Goal: Task Accomplishment & Management: Manage account settings

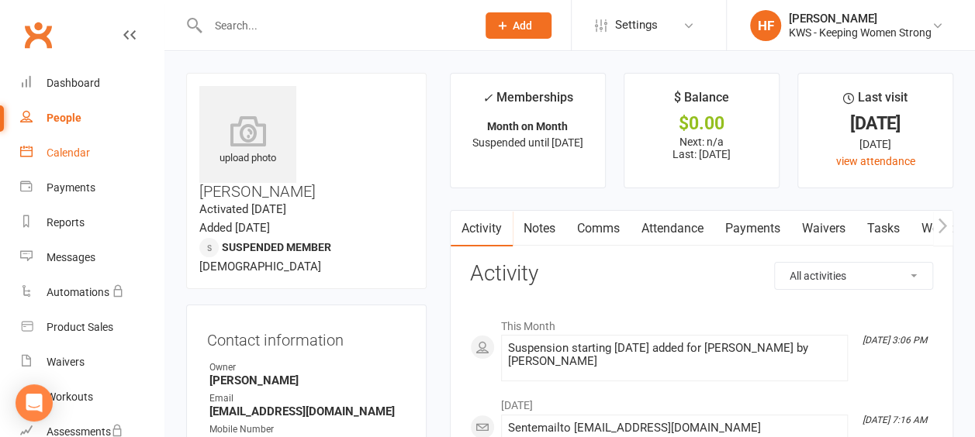
click at [78, 154] on div "Calendar" at bounding box center [68, 153] width 43 height 12
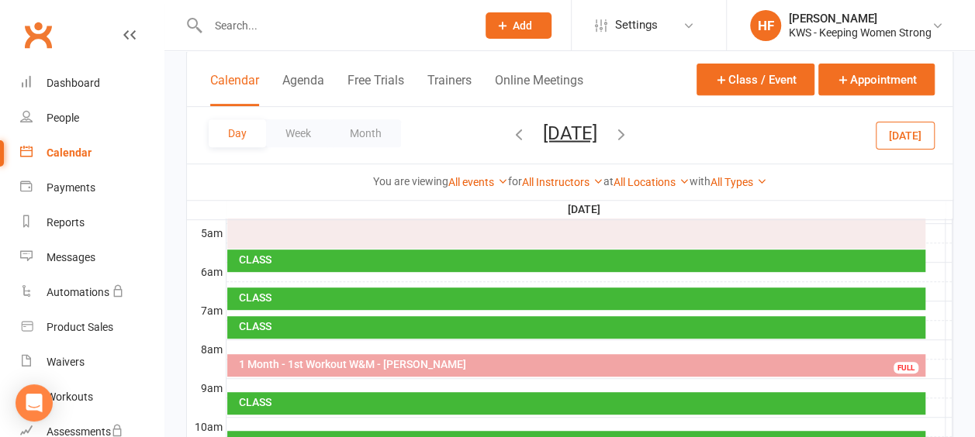
scroll to position [310, 0]
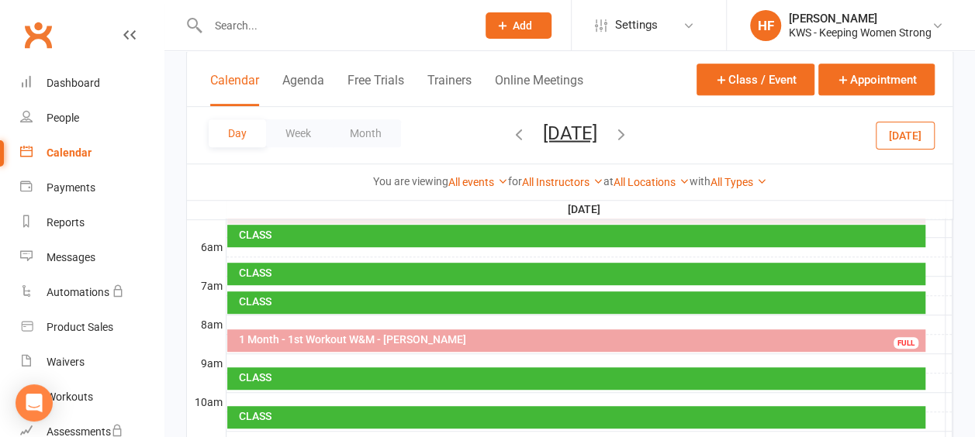
click at [254, 26] on input "text" at bounding box center [334, 26] width 262 height 22
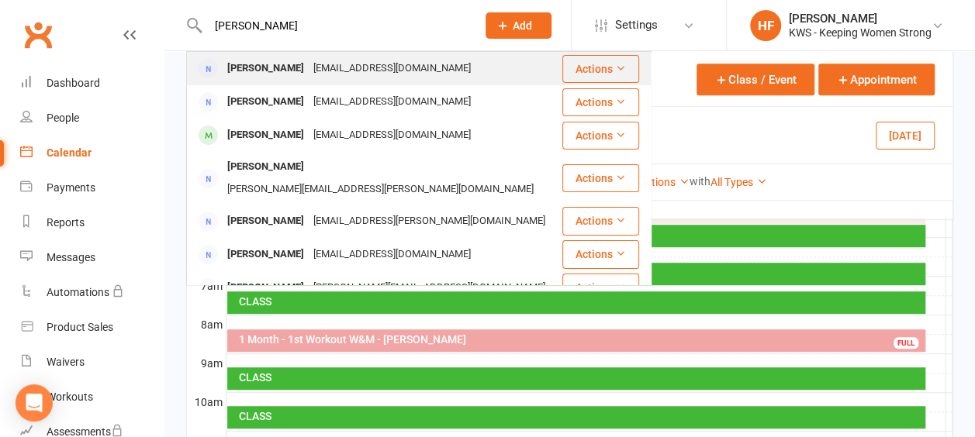
type input "[PERSON_NAME]"
click at [284, 65] on div "[PERSON_NAME]" at bounding box center [266, 68] width 86 height 22
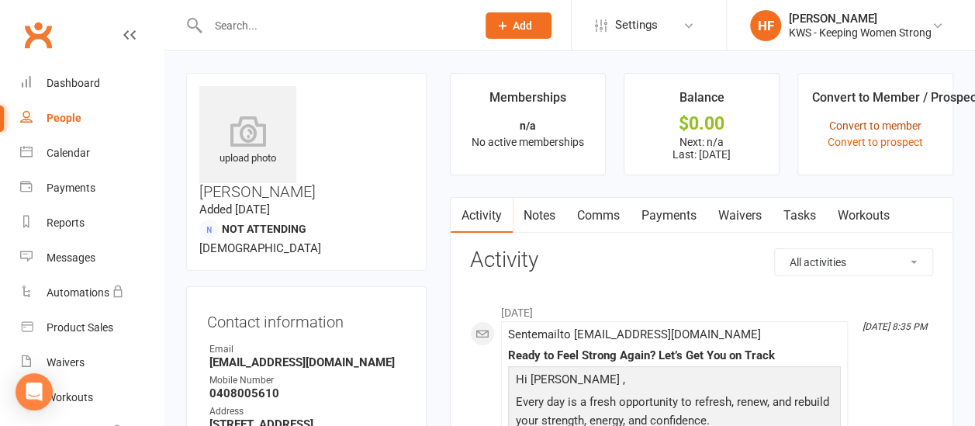
click at [888, 127] on link "Convert to member" at bounding box center [875, 125] width 92 height 12
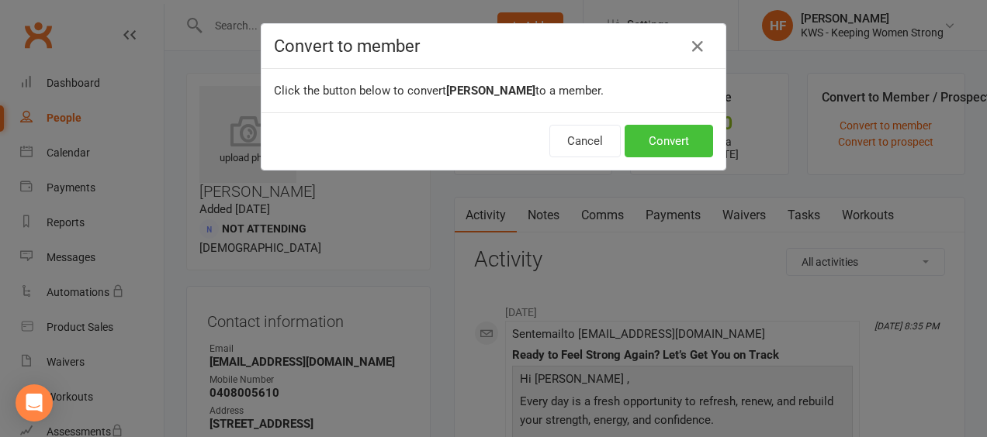
click at [669, 140] on button "Convert" at bounding box center [668, 141] width 88 height 33
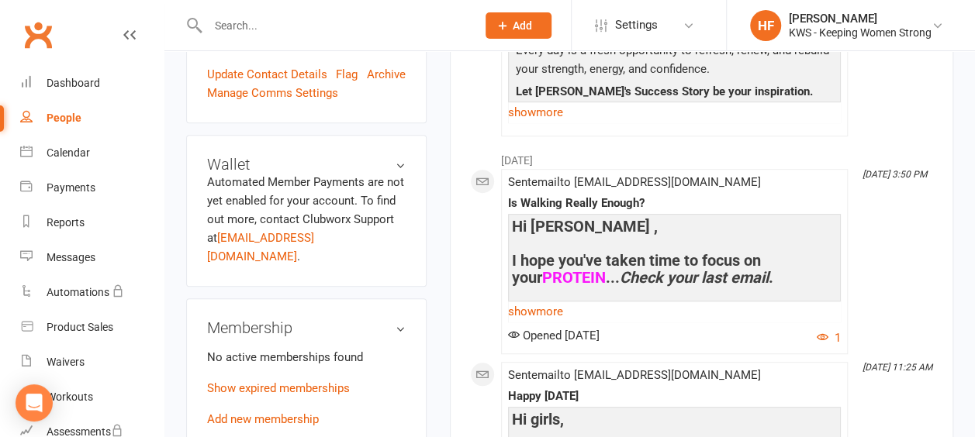
scroll to position [465, 0]
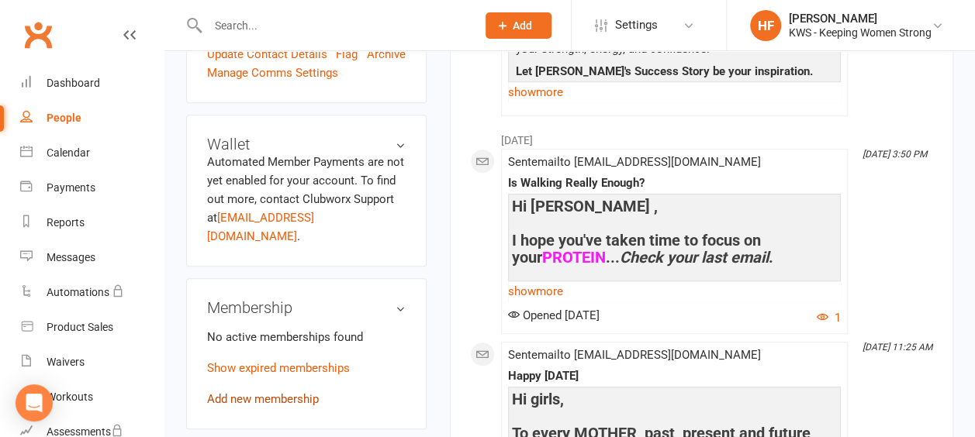
click at [290, 392] on link "Add new membership" at bounding box center [263, 399] width 112 height 14
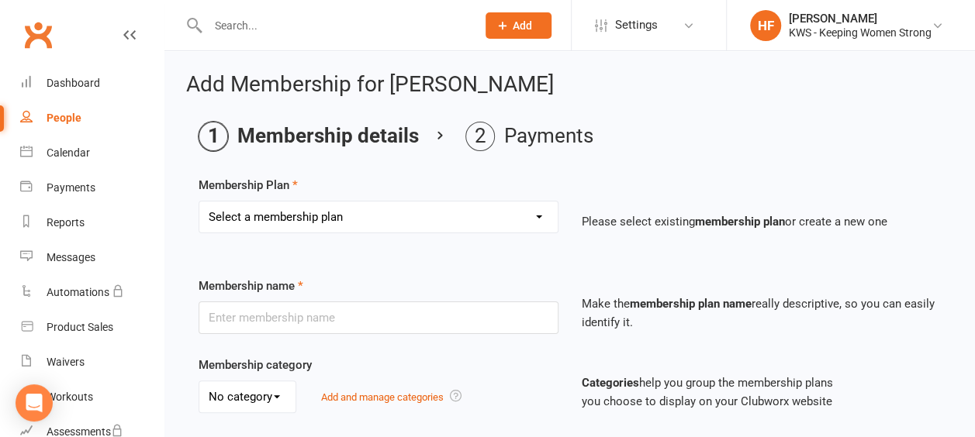
click at [538, 217] on select "Select a membership plan Create new Membership Plan Continual Monthly Membershi…" at bounding box center [378, 217] width 358 height 31
select select "7"
click at [199, 202] on select "Select a membership plan Create new Membership Plan Continual Monthly Membershi…" at bounding box center [378, 217] width 358 height 31
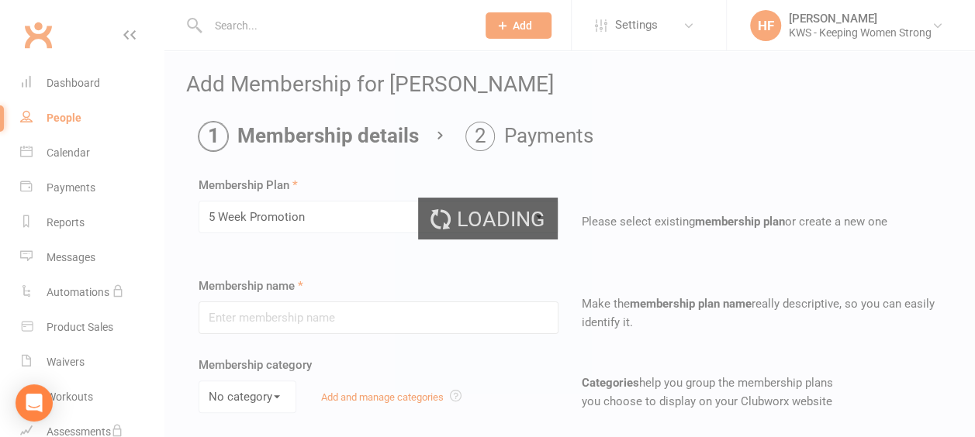
type input "5 Week Promotion"
select select "0"
type input "5"
select select "1"
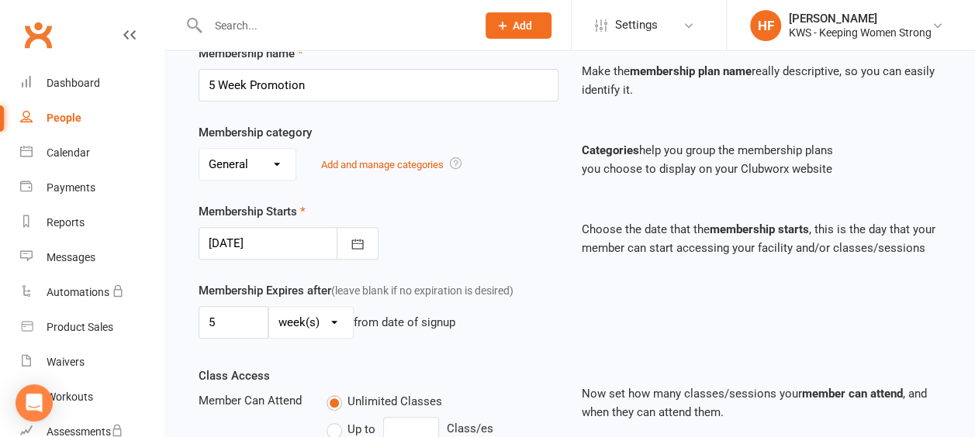
scroll to position [310, 0]
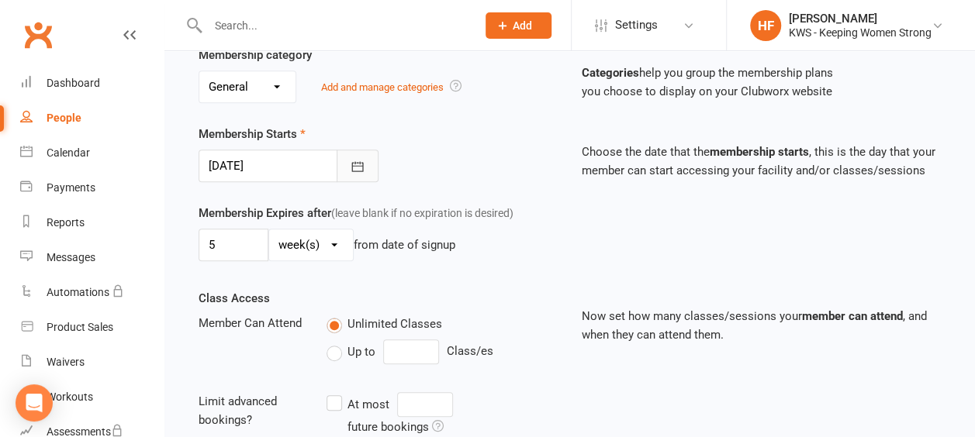
click at [357, 164] on icon "button" at bounding box center [358, 167] width 16 height 16
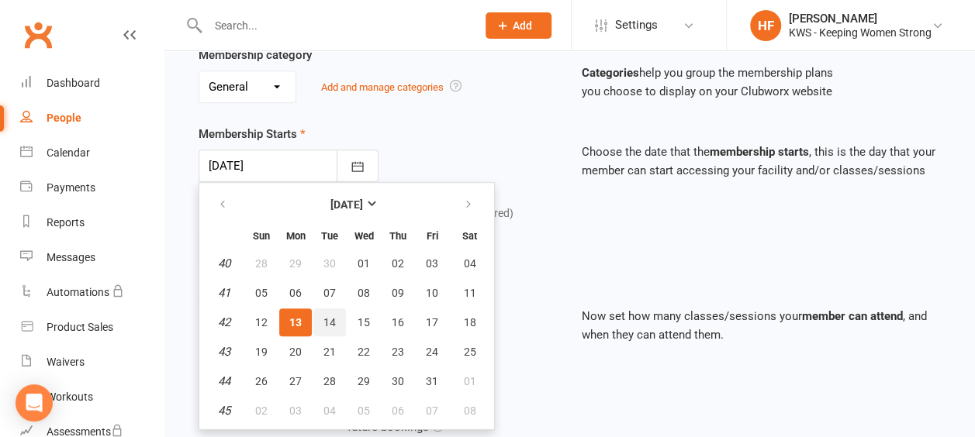
click at [332, 321] on span "14" at bounding box center [329, 322] width 12 height 12
type input "[DATE]"
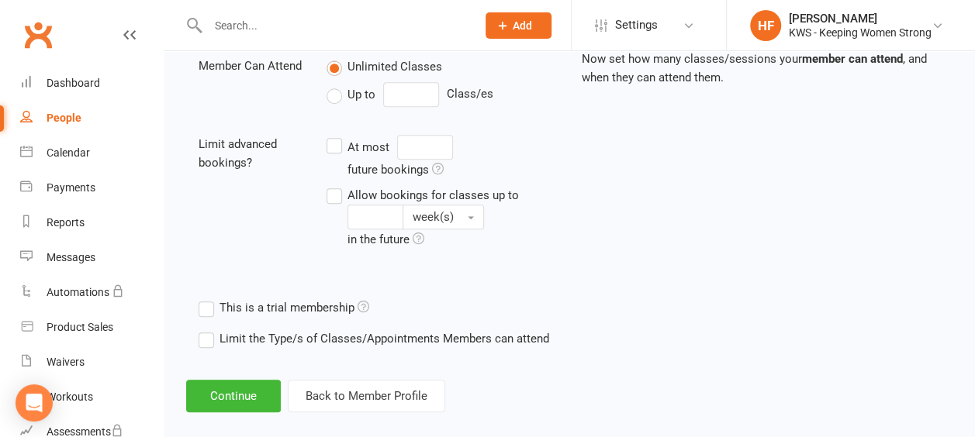
scroll to position [582, 0]
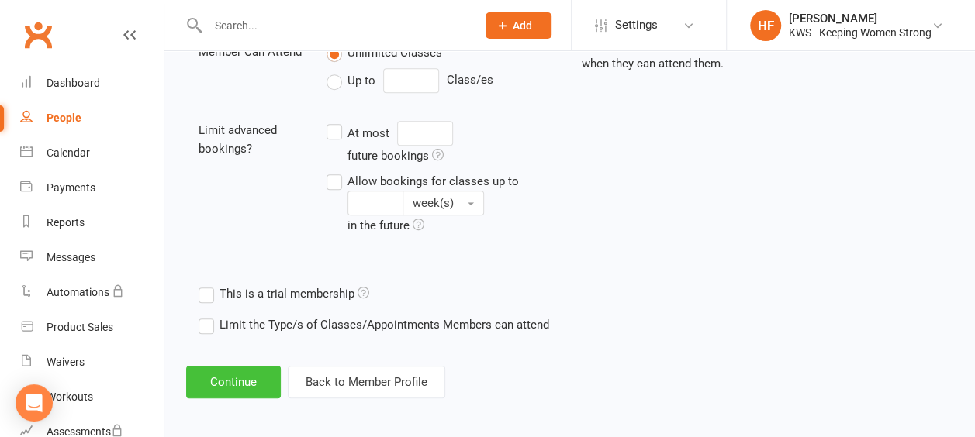
click at [243, 372] on button "Continue" at bounding box center [233, 382] width 95 height 33
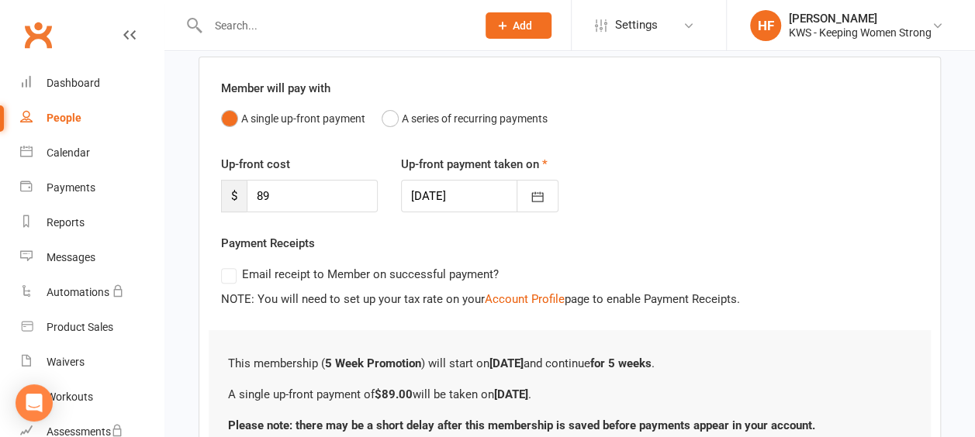
scroll to position [253, 0]
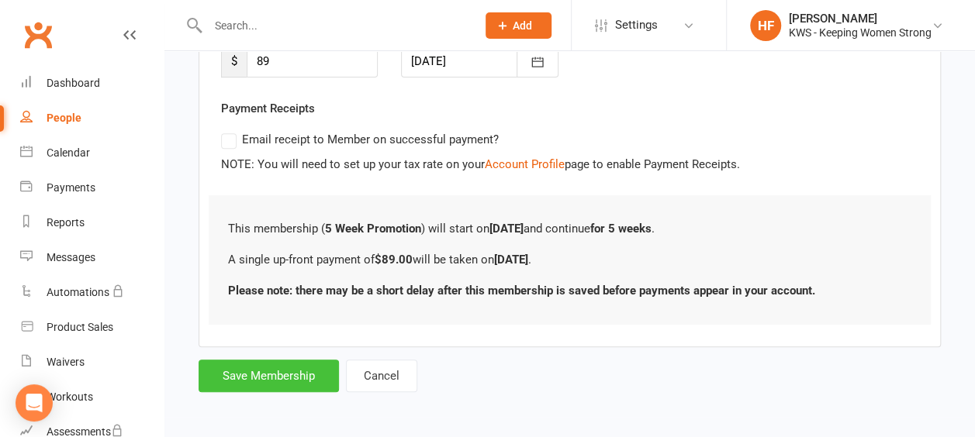
click at [262, 372] on button "Save Membership" at bounding box center [269, 376] width 140 height 33
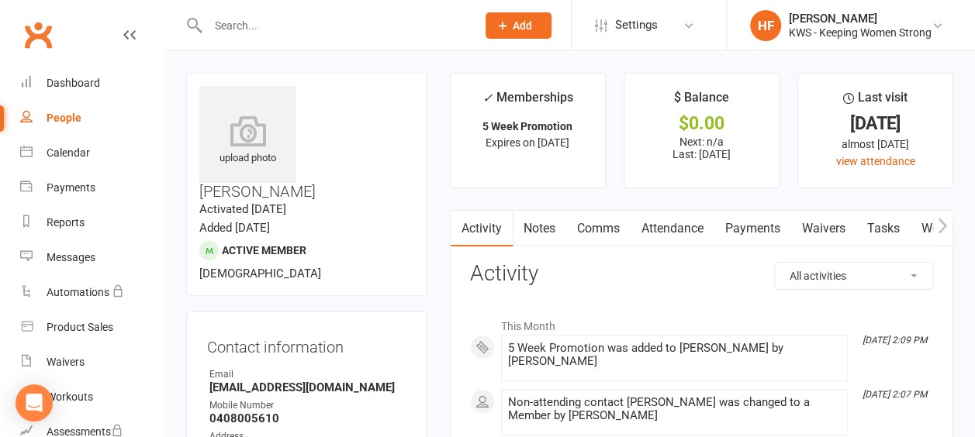
click at [600, 226] on link "Comms" at bounding box center [598, 229] width 64 height 36
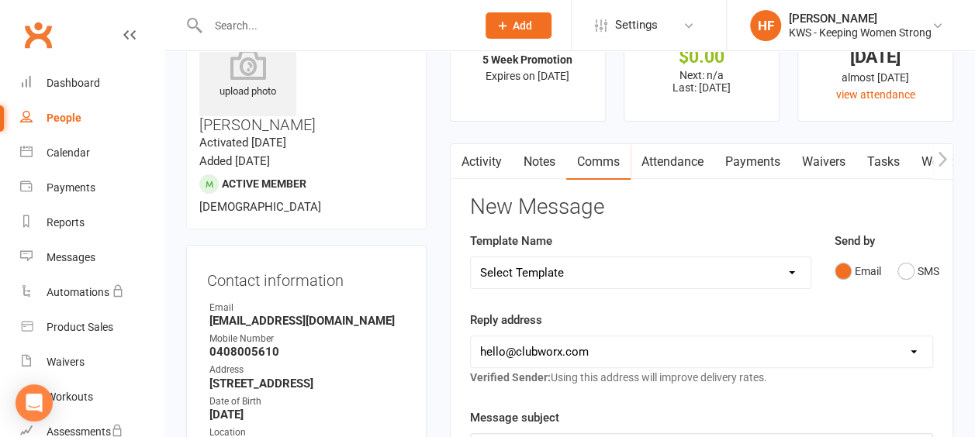
scroll to position [155, 0]
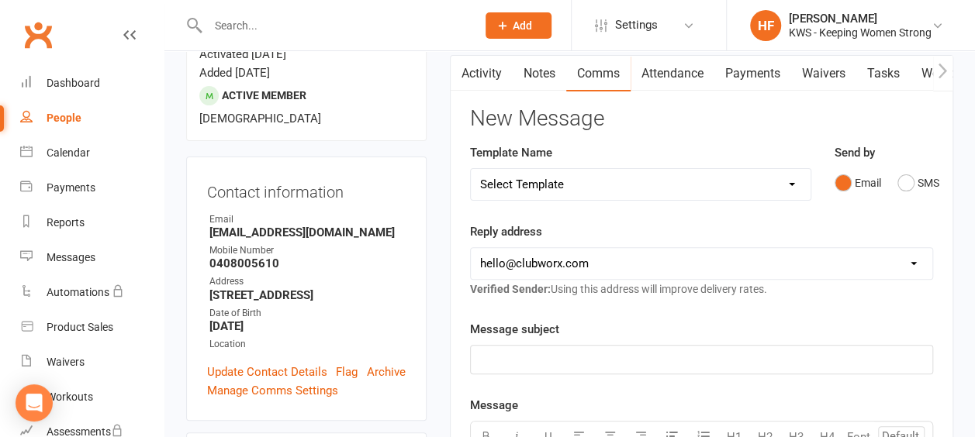
click at [792, 183] on select "Select Template [Email] KWS RENEWAL [Email] 1st WO CONFIRMATION [Email] 4 Week …" at bounding box center [641, 184] width 340 height 31
select select "26"
click at [471, 169] on select "Select Template [Email] KWS RENEWAL [Email] 1st WO CONFIRMATION [Email] 4 Week …" at bounding box center [641, 184] width 340 height 31
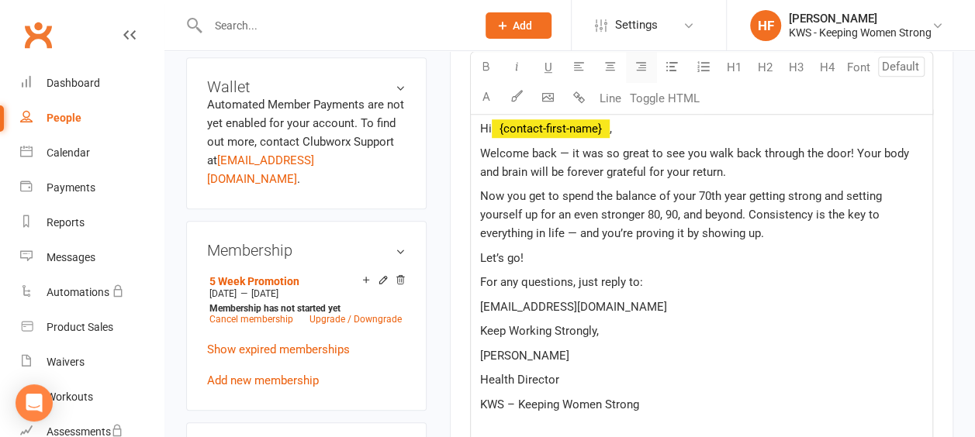
scroll to position [543, 0]
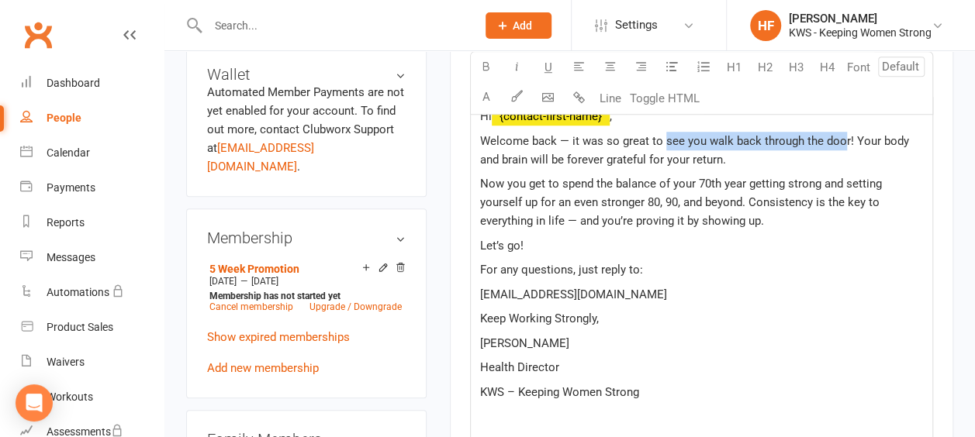
drag, startPoint x: 842, startPoint y: 138, endPoint x: 663, endPoint y: 138, distance: 178.4
click at [663, 138] on span "Welcome back — it was so great to see you walk back through the door! Your body…" at bounding box center [696, 150] width 432 height 33
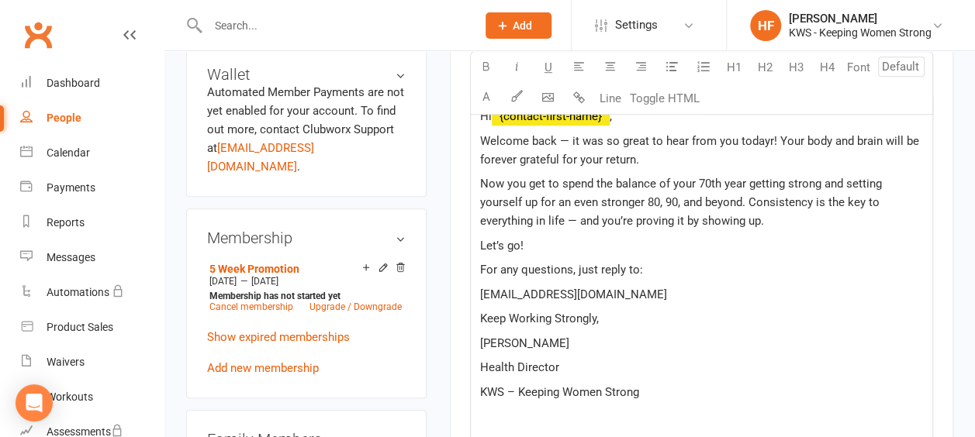
click at [766, 137] on span "Welcome back — it was so great to hear from you todayr! Your body and brain wil…" at bounding box center [701, 150] width 442 height 33
click at [769, 135] on span "Welcome back — it was so great to hear from you todayr! Your body and brain wil…" at bounding box center [701, 150] width 442 height 33
click at [480, 155] on span "Welcome back — it was so great to hear from you [DATE]! Your body and brain wil…" at bounding box center [702, 150] width 444 height 33
click at [719, 155] on span "Welcome back — it was so great to hear from you [DATE]! Your body and brain wil…" at bounding box center [702, 150] width 444 height 33
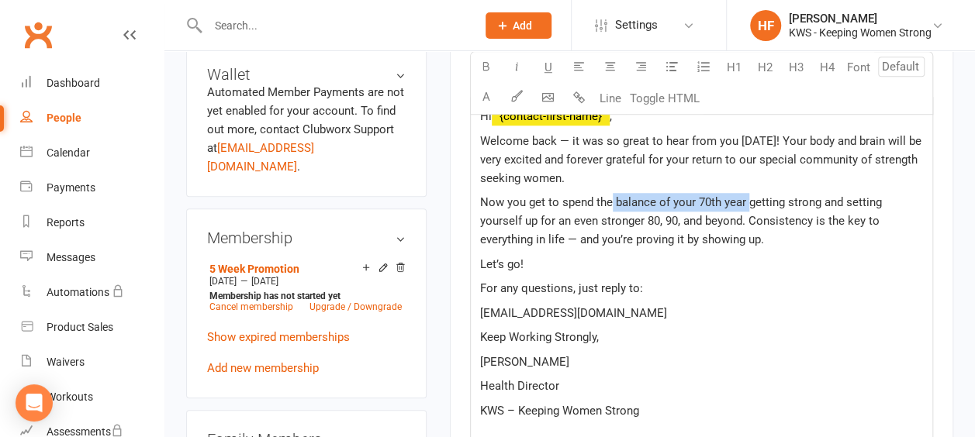
drag, startPoint x: 746, startPoint y: 199, endPoint x: 611, endPoint y: 195, distance: 135.0
click at [611, 195] on span "Now you get to spend the balance of your 70th year getting strong and setting y…" at bounding box center [682, 220] width 405 height 51
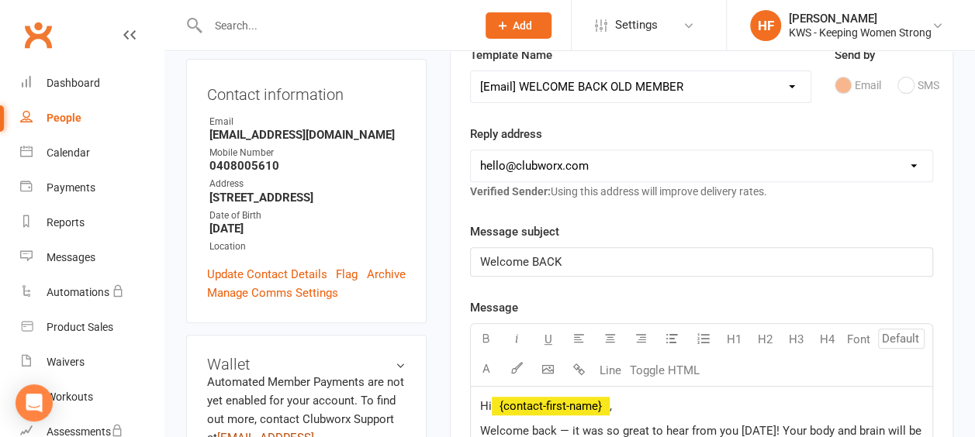
scroll to position [388, 0]
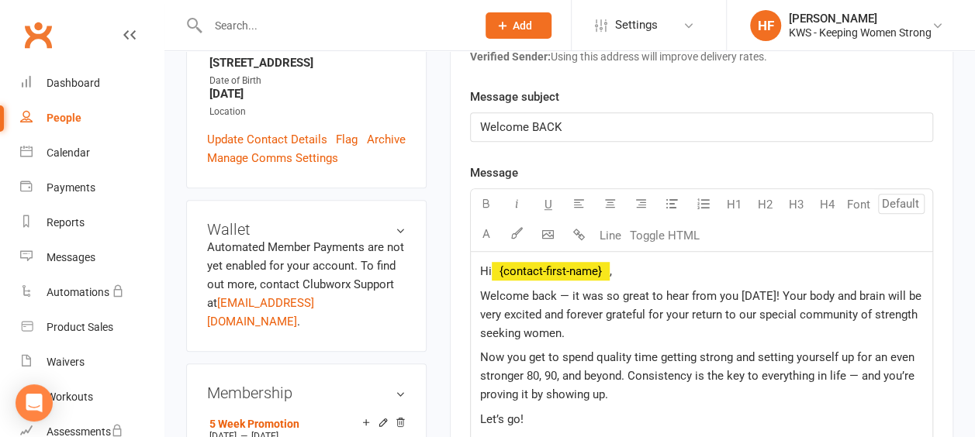
click at [526, 372] on span "Now you get to spend quality time getting strong and setting yourself up for an…" at bounding box center [698, 376] width 437 height 51
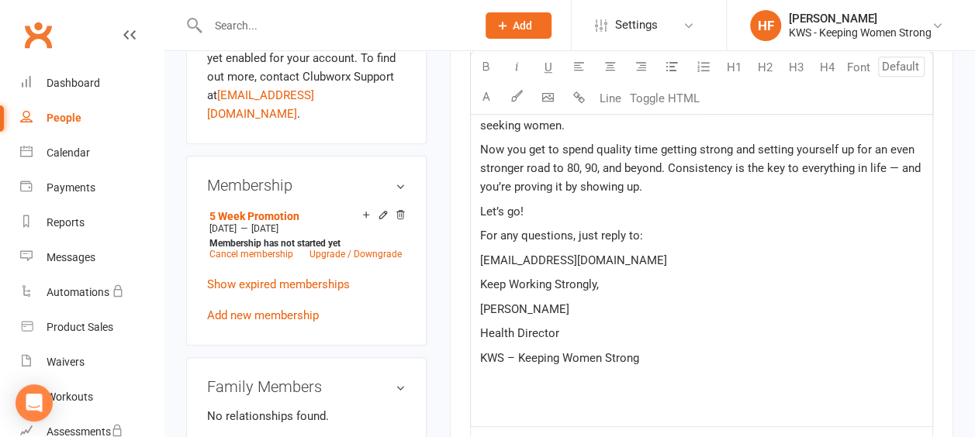
scroll to position [620, 0]
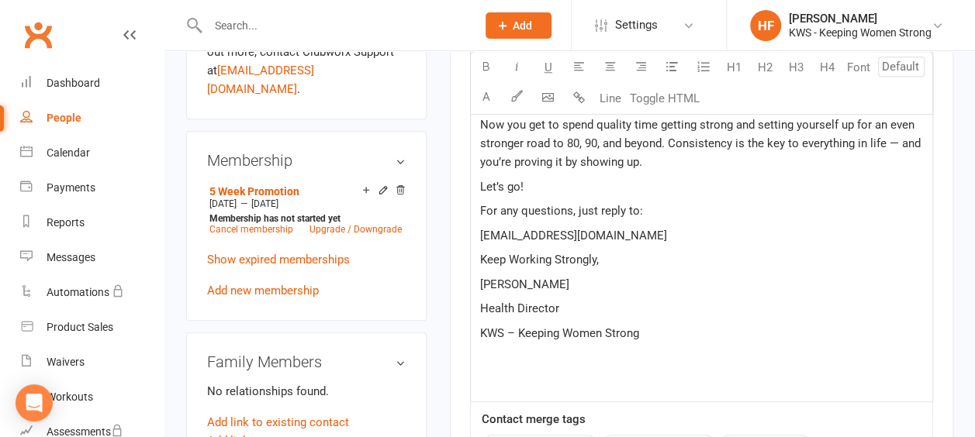
click at [641, 333] on p "KWS – Keeping Women Strong" at bounding box center [701, 333] width 443 height 19
drag, startPoint x: 505, startPoint y: 354, endPoint x: 478, endPoint y: 351, distance: 27.3
click at [478, 351] on div "Hi ﻿ {contact-first-name} , Welcome back — it was so great to hear from you [DA…" at bounding box center [701, 222] width 461 height 407
click at [486, 59] on button "button" at bounding box center [486, 67] width 31 height 31
click at [761, 335] on p "KWS – Keeping Women Strong" at bounding box center [701, 333] width 443 height 19
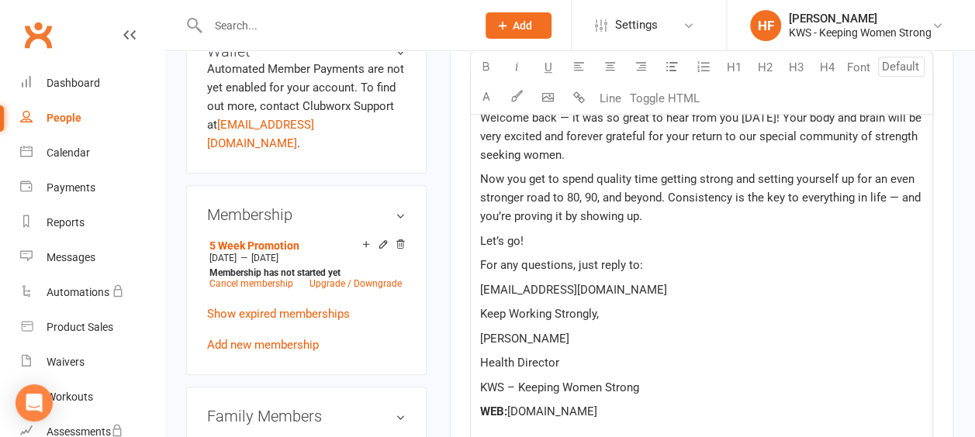
scroll to position [543, 0]
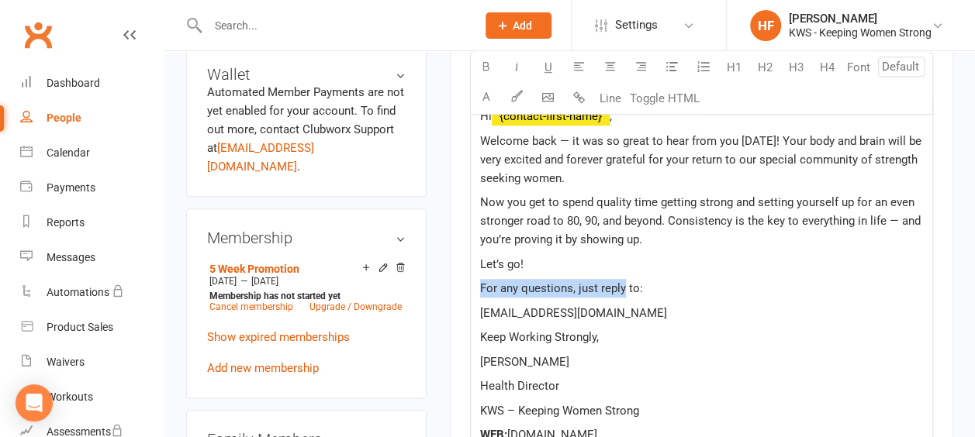
drag, startPoint x: 621, startPoint y: 286, endPoint x: 470, endPoint y: 278, distance: 151.5
click at [473, 280] on div "Hi ﻿ {contact-first-name} , Welcome back — it was so great to hear from you [DA…" at bounding box center [701, 300] width 461 height 407
click at [485, 68] on icon "button" at bounding box center [486, 66] width 12 height 12
click at [768, 308] on p "[EMAIL_ADDRESS][DOMAIN_NAME]" at bounding box center [701, 313] width 443 height 19
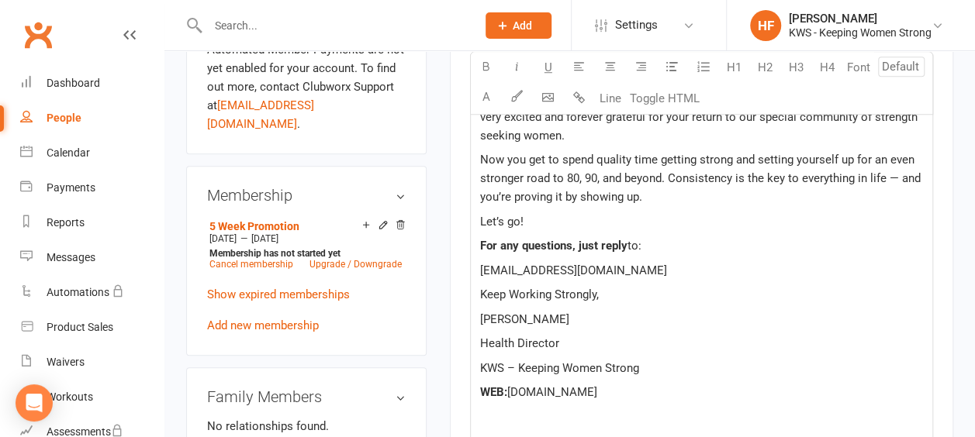
scroll to position [620, 0]
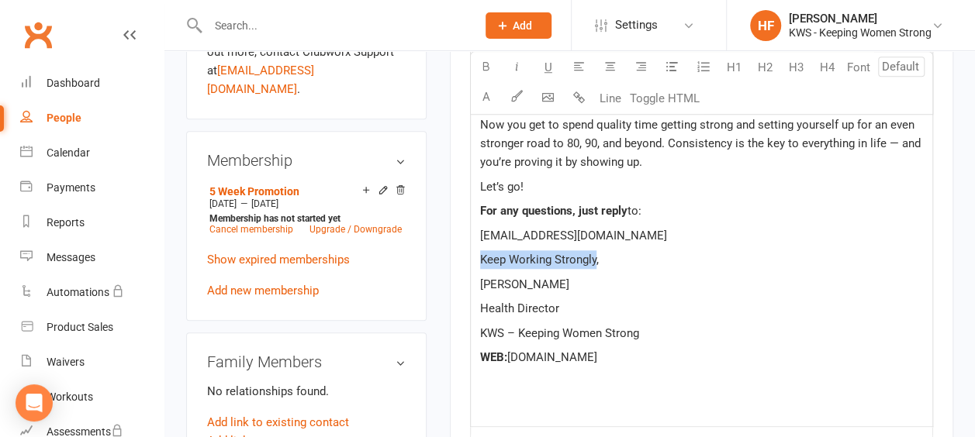
drag, startPoint x: 593, startPoint y: 256, endPoint x: 480, endPoint y: 252, distance: 113.3
click at [480, 253] on span "Keep Working Strongly," at bounding box center [539, 260] width 119 height 14
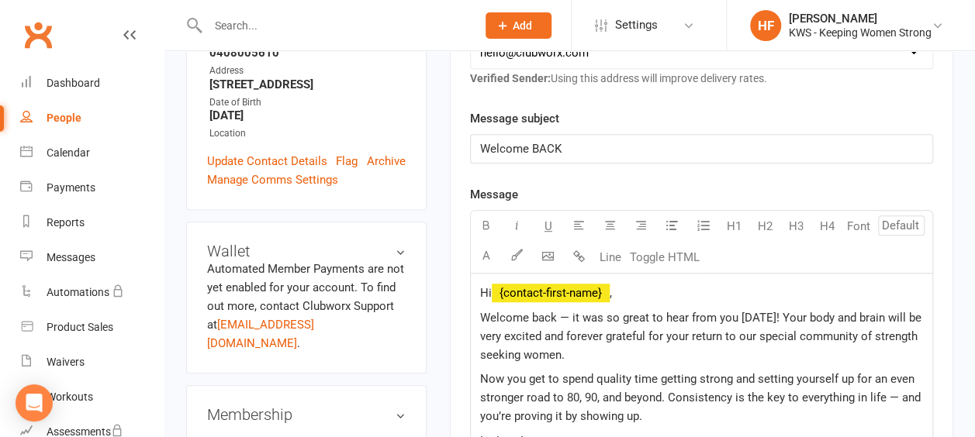
scroll to position [388, 0]
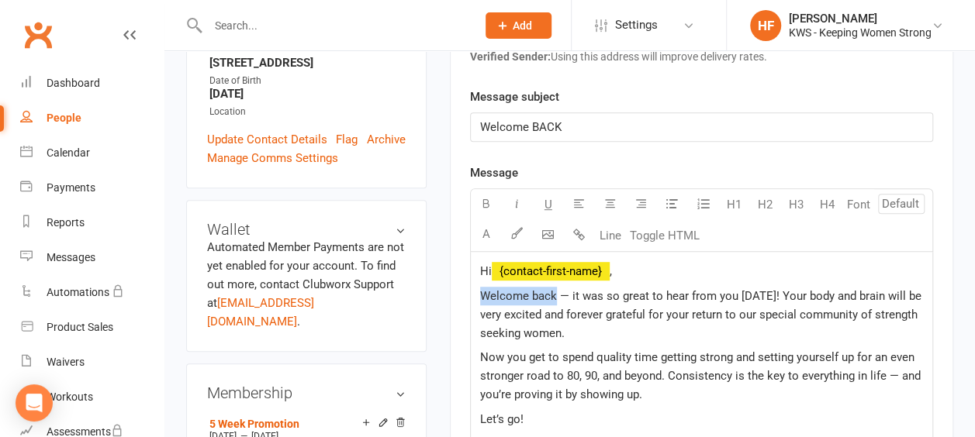
drag, startPoint x: 556, startPoint y: 290, endPoint x: 480, endPoint y: 288, distance: 76.0
click at [480, 289] on span "Welcome back — it was so great to hear from you [DATE]! Your body and brain wil…" at bounding box center [702, 314] width 444 height 51
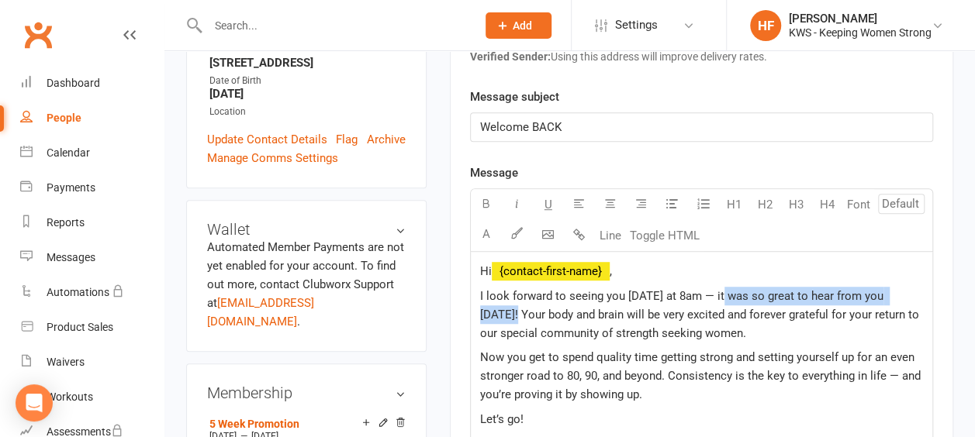
drag, startPoint x: 727, startPoint y: 289, endPoint x: 506, endPoint y: 311, distance: 222.9
click at [506, 311] on span "I look forward to seeing you [DATE] at 8am — it was so great to hear from you […" at bounding box center [701, 314] width 442 height 51
copy span "it was so great to hear from you [DATE]"
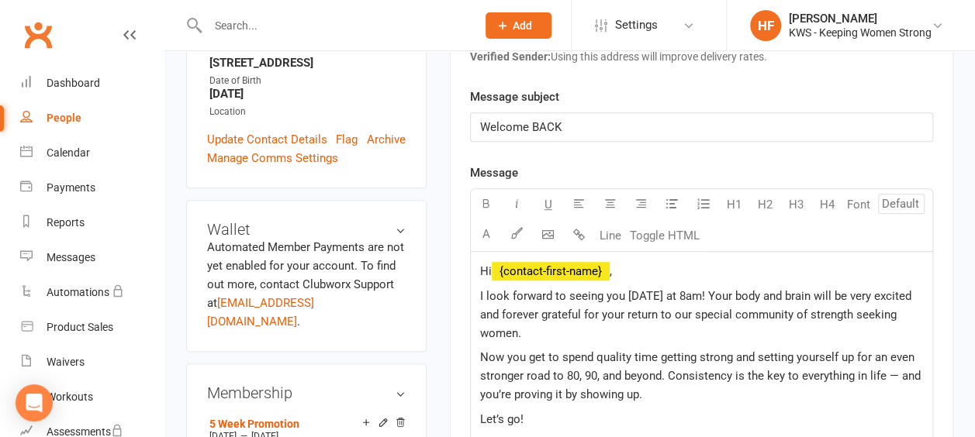
click at [480, 290] on span "it was so great to hear from you todayI look forward to seeing you [DATE] at 8a…" at bounding box center [693, 314] width 426 height 51
click at [482, 292] on span "it was so great to hear from you todayI look forward to seeing you [DATE] at 8a…" at bounding box center [693, 314] width 426 height 51
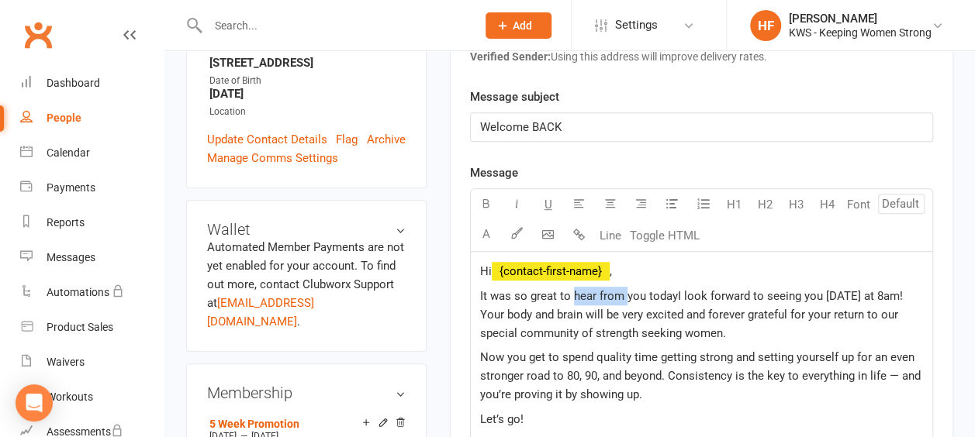
drag, startPoint x: 624, startPoint y: 294, endPoint x: 571, endPoint y: 287, distance: 53.2
click at [571, 289] on span "It was so great to hear from you todayI look forward to seeing you [DATE] at 8a…" at bounding box center [693, 314] width 426 height 51
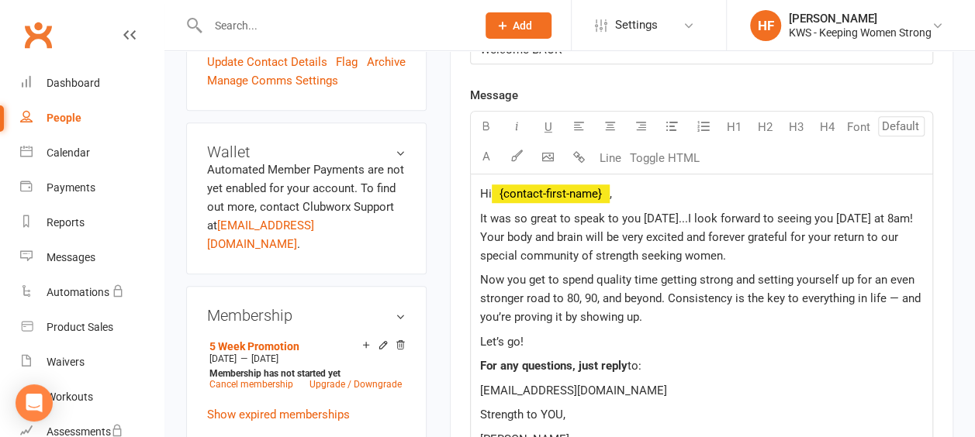
click at [727, 278] on span "Now you get to spend quality time getting strong and setting yourself up for an…" at bounding box center [702, 298] width 444 height 51
click at [668, 292] on span "Now you get to spend quality time getting stronger and setting yourself up for …" at bounding box center [698, 298] width 437 height 51
click at [870, 295] on span "Now you get to spend quality time getting stronger and setting yourself up for …" at bounding box center [699, 298] width 439 height 51
click at [852, 295] on span "Now you get to spend quality time getting stronger and setting yourself up for …" at bounding box center [702, 298] width 445 height 51
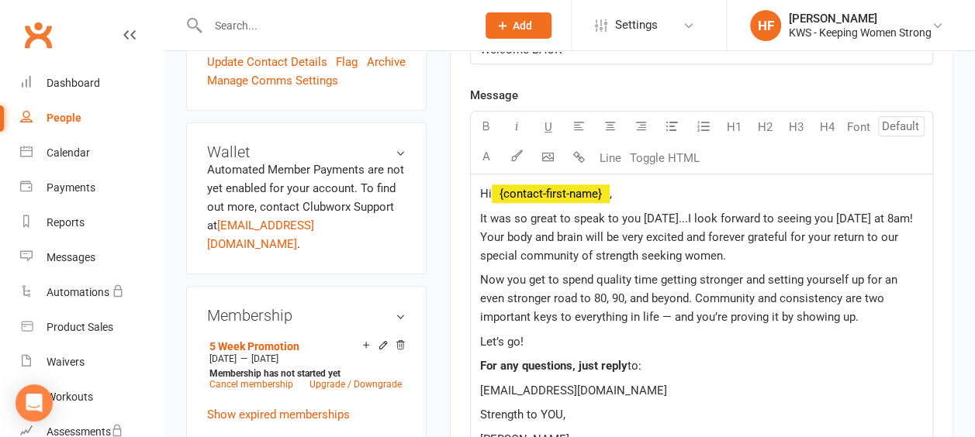
click at [797, 312] on span "Now you get to spend quality time getting stronger and setting yourself up for …" at bounding box center [690, 298] width 420 height 51
drag, startPoint x: 911, startPoint y: 214, endPoint x: 821, endPoint y: 214, distance: 89.2
click at [821, 214] on span "It was so great to speak to you [DATE]...I look forward to seeing you [DATE] at…" at bounding box center [698, 237] width 436 height 51
click at [488, 122] on icon "button" at bounding box center [486, 126] width 12 height 12
click at [835, 358] on p "For any questions, just reply to:" at bounding box center [701, 366] width 443 height 19
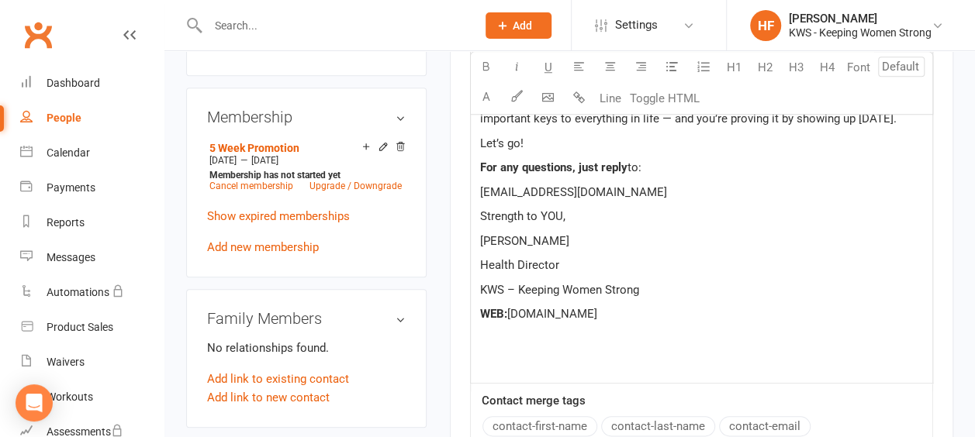
scroll to position [698, 0]
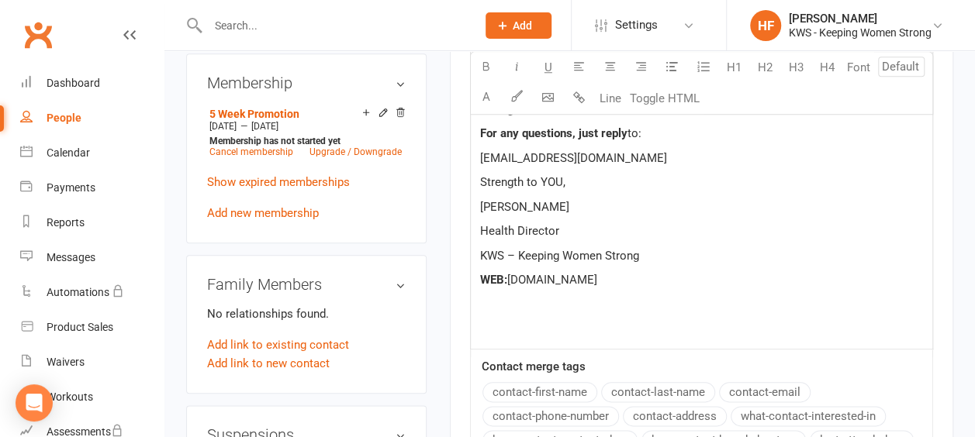
click at [629, 327] on p at bounding box center [701, 329] width 443 height 19
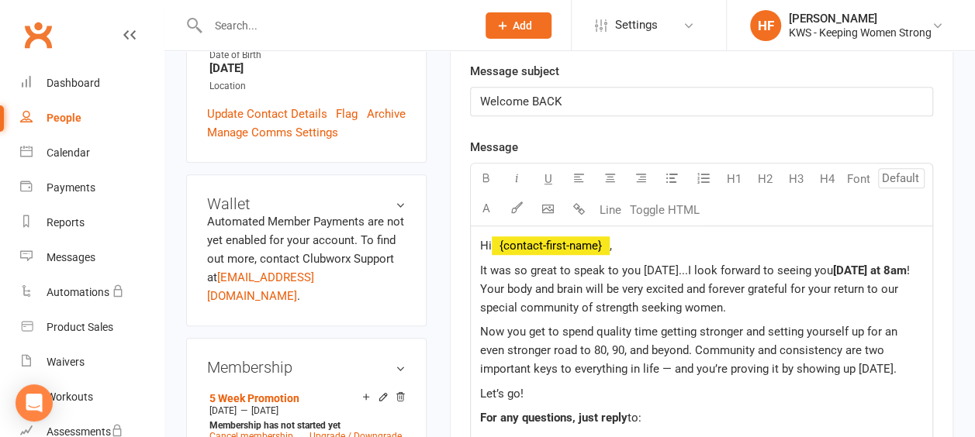
scroll to position [388, 0]
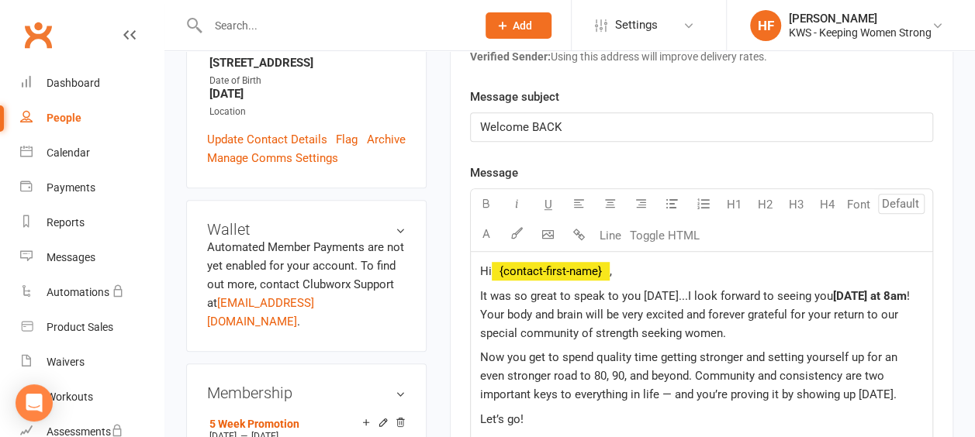
click at [913, 289] on span "! Your body and brain will be very excited and forever grateful for your return…" at bounding box center [696, 314] width 433 height 51
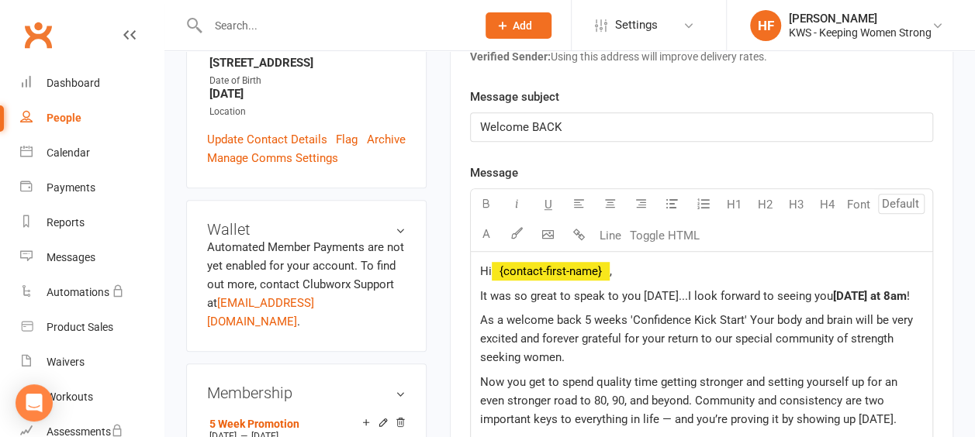
click at [582, 313] on span "As a welcome back 5 weeks 'Confidence Kick Start' Your body and brain will be v…" at bounding box center [698, 338] width 436 height 51
click at [861, 313] on span "As a welcome back I've started you on our 5 weeks 'Confidence Kick Start' Your …" at bounding box center [701, 338] width 443 height 51
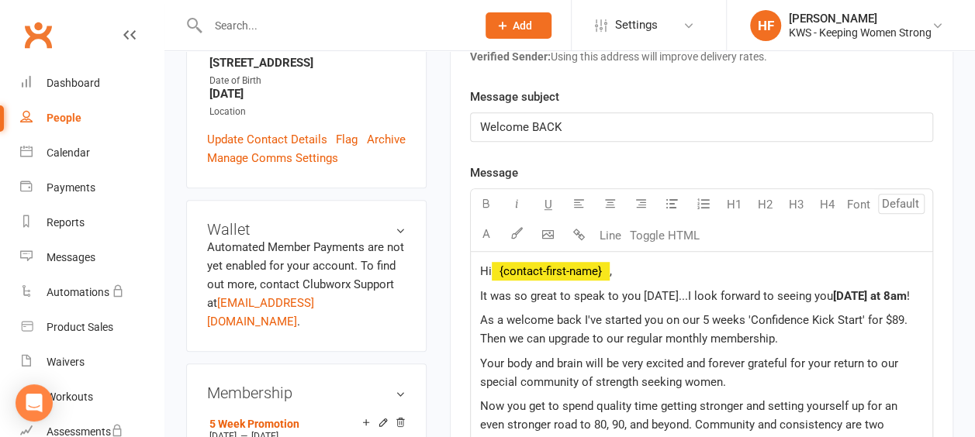
drag, startPoint x: 521, startPoint y: 337, endPoint x: 536, endPoint y: 330, distance: 16.7
click at [522, 337] on span "As a welcome back I've started you on our 5 weeks 'Confidence Kick Start' for $…" at bounding box center [695, 329] width 430 height 33
click at [776, 333] on span "As a welcome back I've started you on our 5 weeks 'Confidence Kick Start' for $…" at bounding box center [695, 329] width 430 height 33
drag, startPoint x: 799, startPoint y: 336, endPoint x: 781, endPoint y: 334, distance: 17.9
click at [781, 334] on span "As a welcome back I've started you on our 5 weeks 'Confidence Kick Start' for $…" at bounding box center [695, 329] width 430 height 33
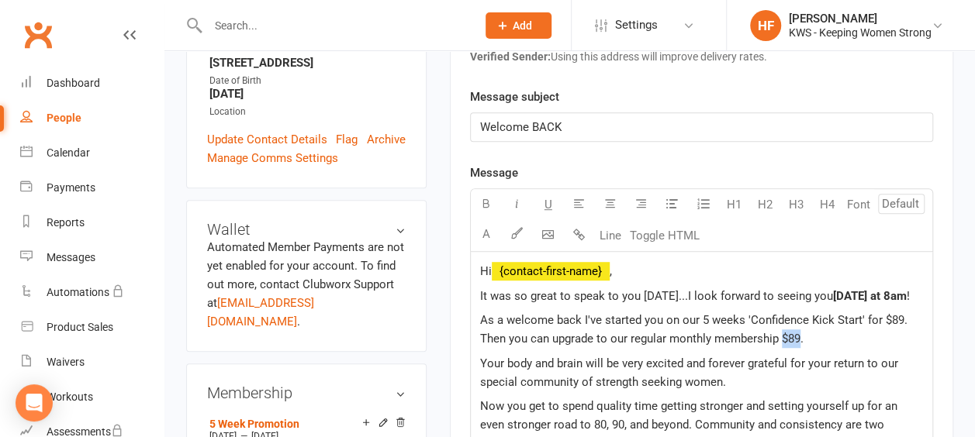
copy span "$89"
click at [713, 334] on span "As a welcome back I've started you on our 5 weeks 'Confidence Kick Start' for $…" at bounding box center [695, 329] width 430 height 33
click at [669, 336] on span "As a welcome back I've started you on our 5 weeks 'Confidence Kick Start' for $…" at bounding box center [695, 329] width 430 height 33
click at [734, 334] on span "As a welcome back I've started you on our 5 weeks 'Confidence Kick Start' for $…" at bounding box center [695, 329] width 430 height 33
click at [483, 358] on span "Your body and brain will be very excited and forever grateful for your return t…" at bounding box center [690, 373] width 421 height 33
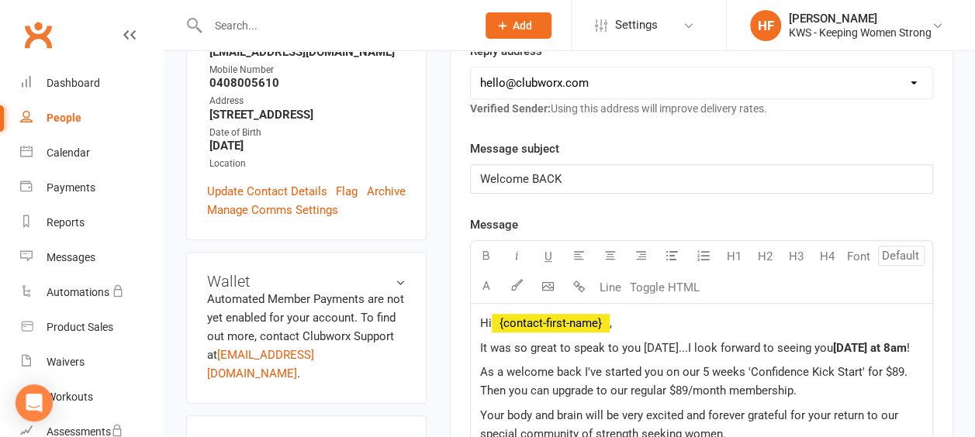
scroll to position [310, 0]
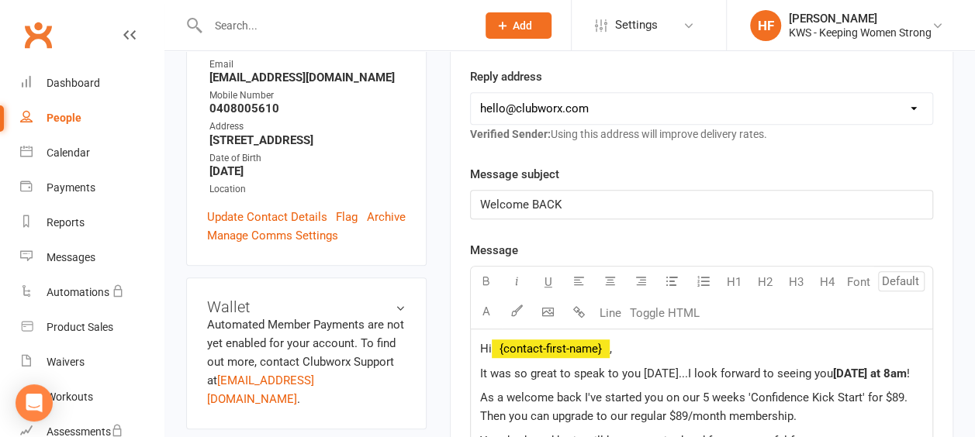
click at [559, 199] on span "Welcome BACK" at bounding box center [520, 205] width 81 height 14
click at [565, 203] on span "Welcome BACK [DATE]" at bounding box center [539, 205] width 119 height 14
drag, startPoint x: 617, startPoint y: 202, endPoint x: 564, endPoint y: 199, distance: 52.8
click at [564, 199] on p "Welcome BACK [DATE]" at bounding box center [701, 204] width 443 height 19
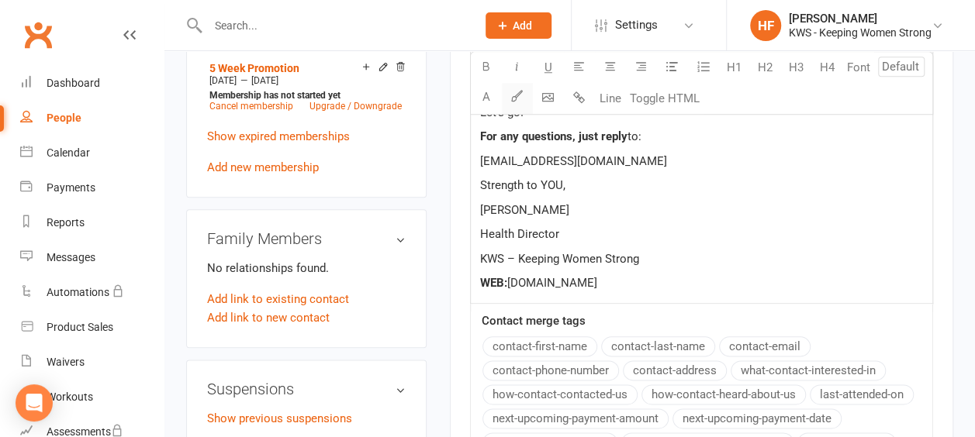
scroll to position [931, 0]
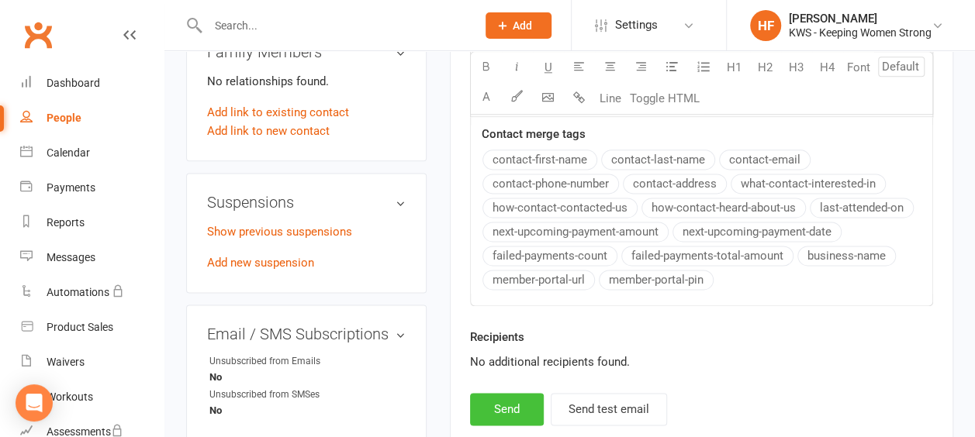
click at [507, 403] on button "Send" at bounding box center [507, 409] width 74 height 33
select select
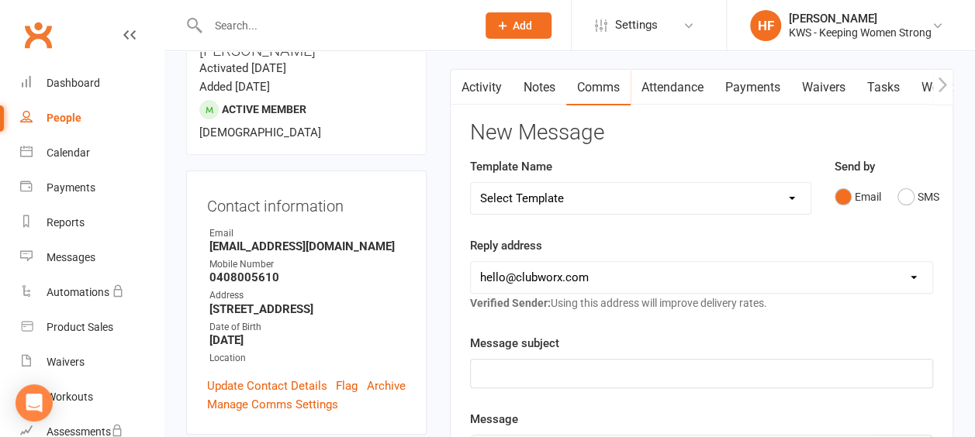
scroll to position [0, 0]
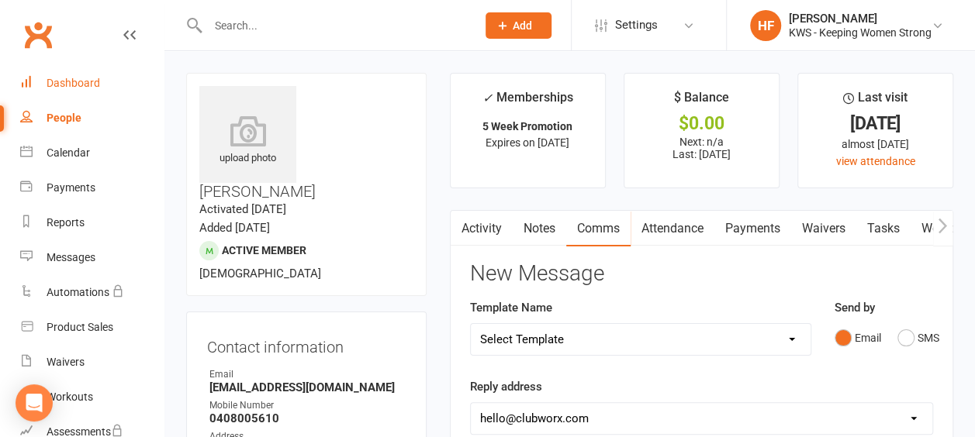
click at [78, 82] on div "Dashboard" at bounding box center [74, 83] width 54 height 12
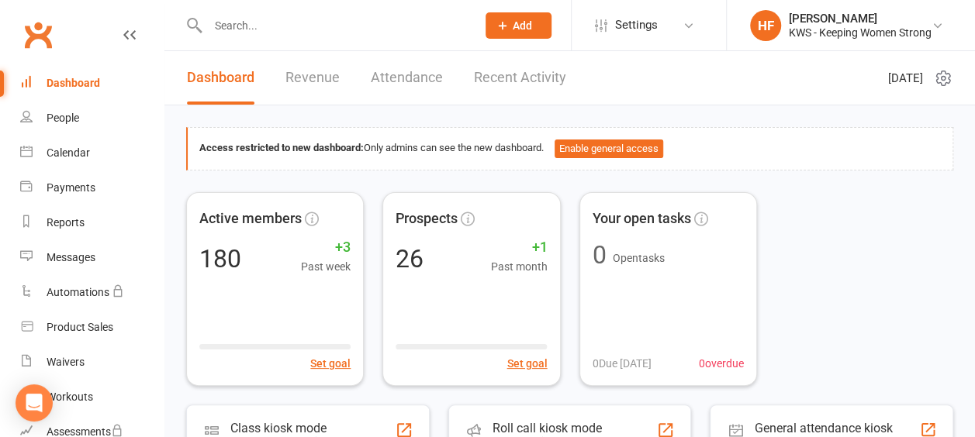
click at [265, 28] on input "text" at bounding box center [334, 26] width 262 height 22
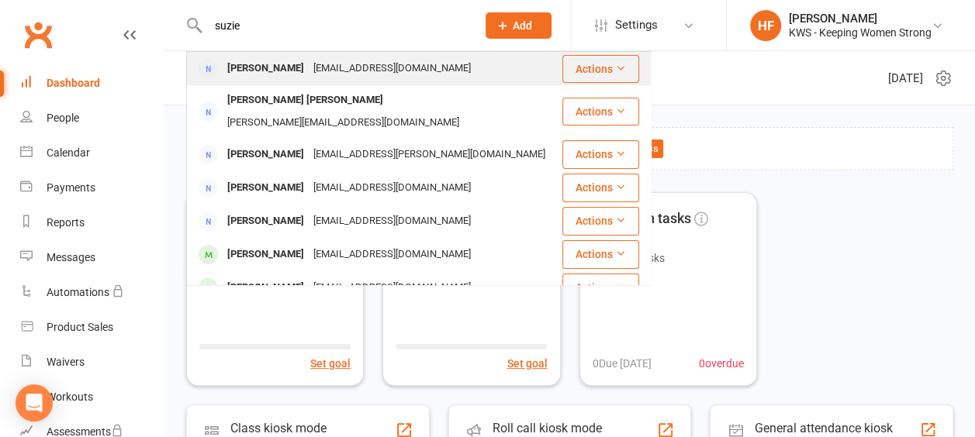
type input "suzie"
click at [285, 73] on div "[PERSON_NAME]" at bounding box center [266, 68] width 86 height 22
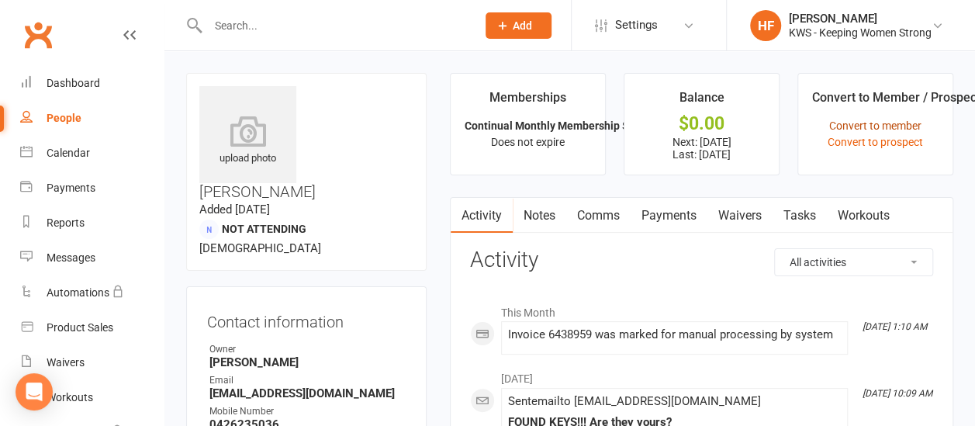
click at [852, 124] on link "Convert to member" at bounding box center [875, 125] width 92 height 12
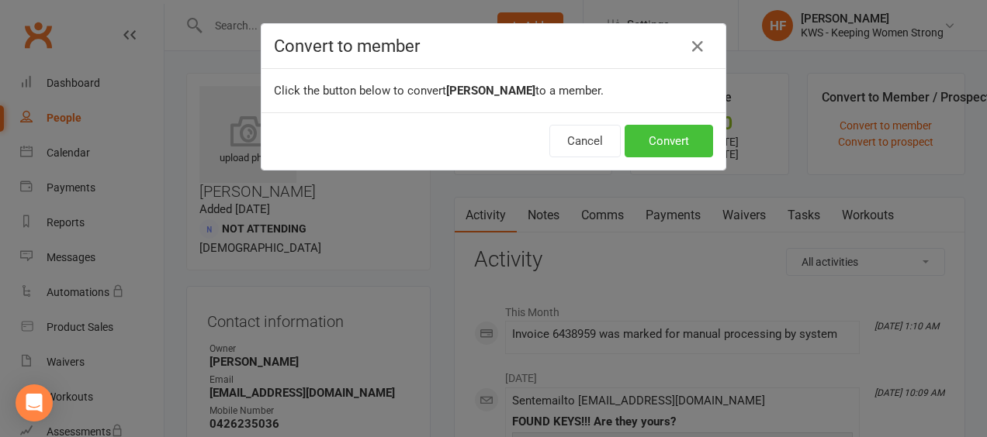
click at [656, 140] on button "Convert" at bounding box center [668, 141] width 88 height 33
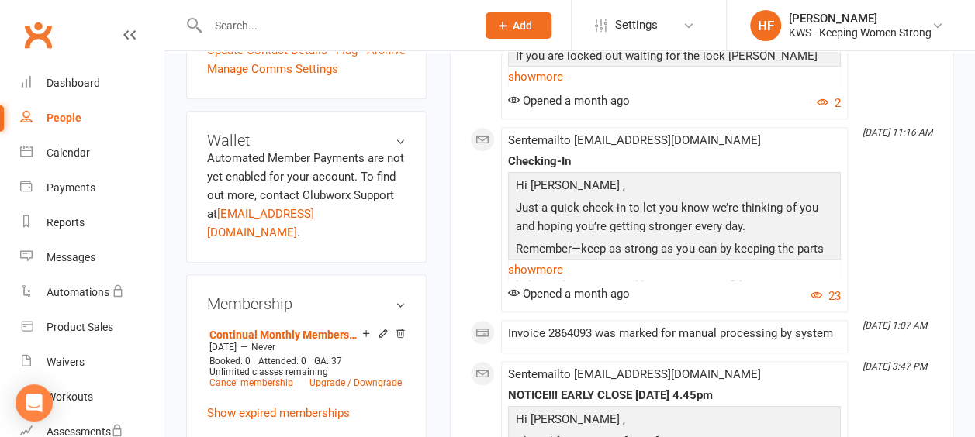
scroll to position [620, 0]
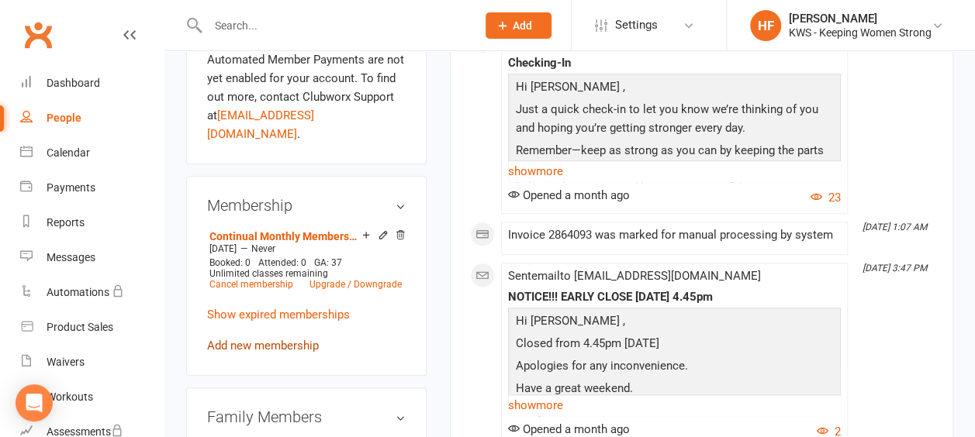
click at [275, 339] on link "Add new membership" at bounding box center [263, 346] width 112 height 14
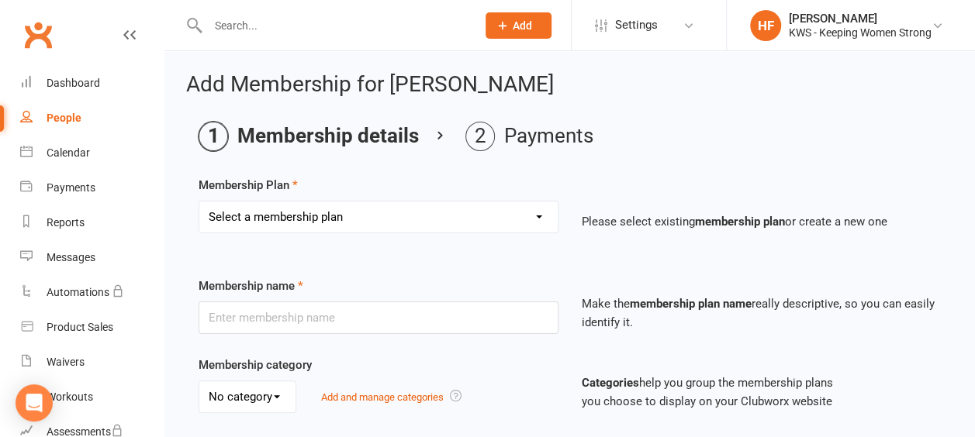
click at [540, 213] on select "Select a membership plan Create new Membership Plan Continual Monthly Membershi…" at bounding box center [378, 217] width 358 height 31
select select "1"
click at [199, 202] on select "Select a membership plan Create new Membership Plan Continual Monthly Membershi…" at bounding box center [378, 217] width 358 height 31
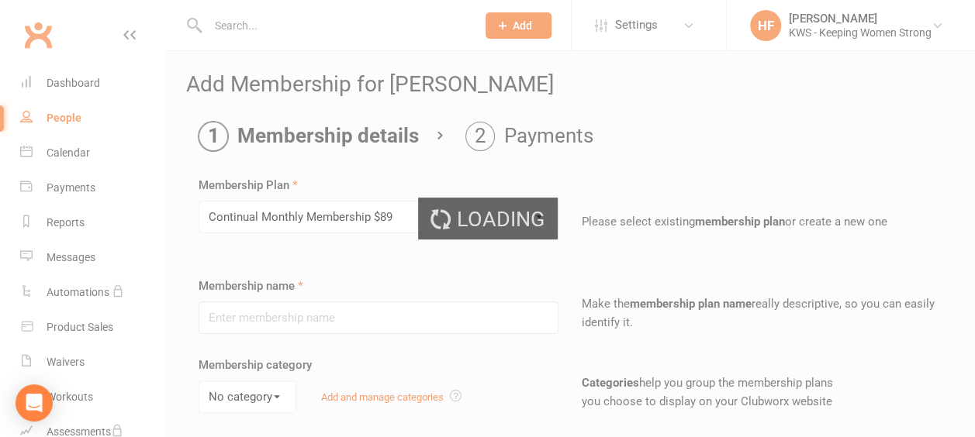
type input "Continual Monthly Membership $89"
select select "0"
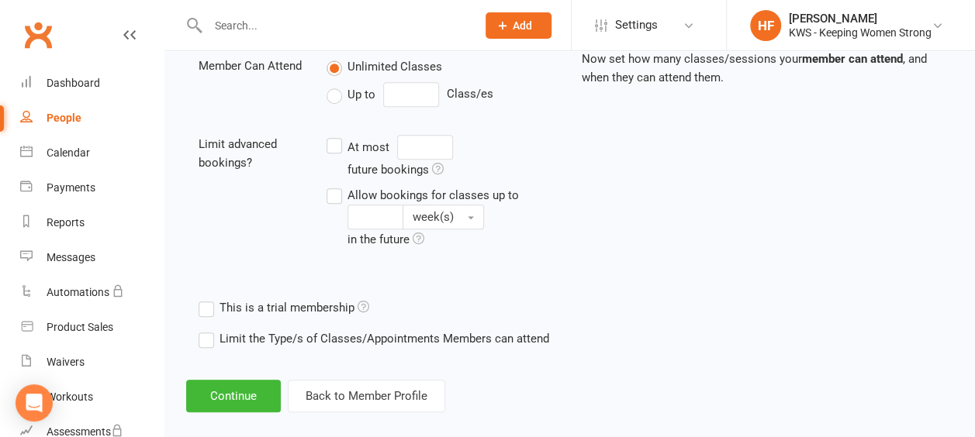
scroll to position [582, 0]
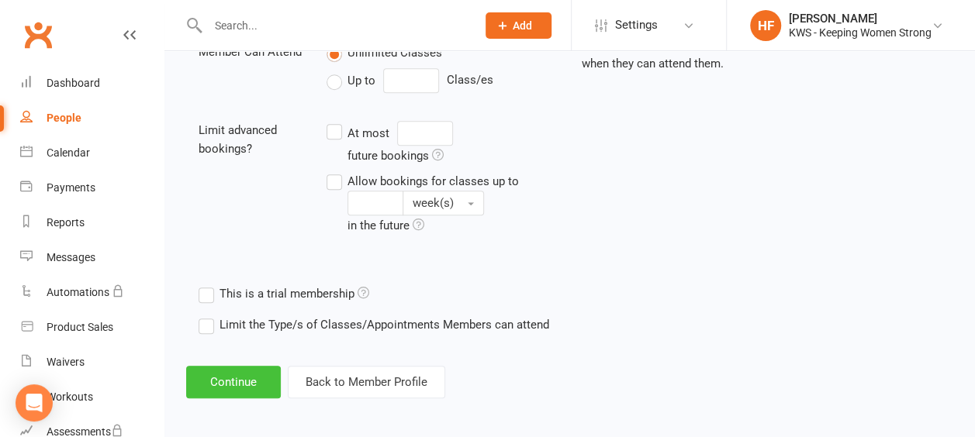
click at [230, 378] on button "Continue" at bounding box center [233, 382] width 95 height 33
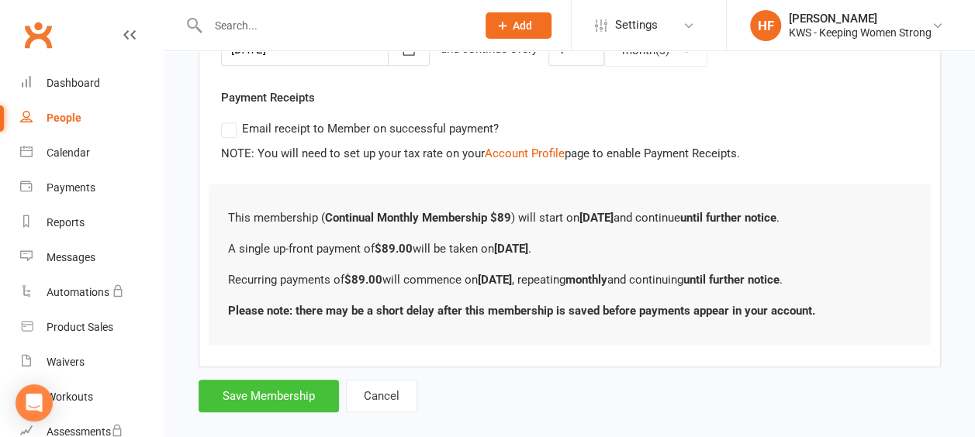
scroll to position [442, 0]
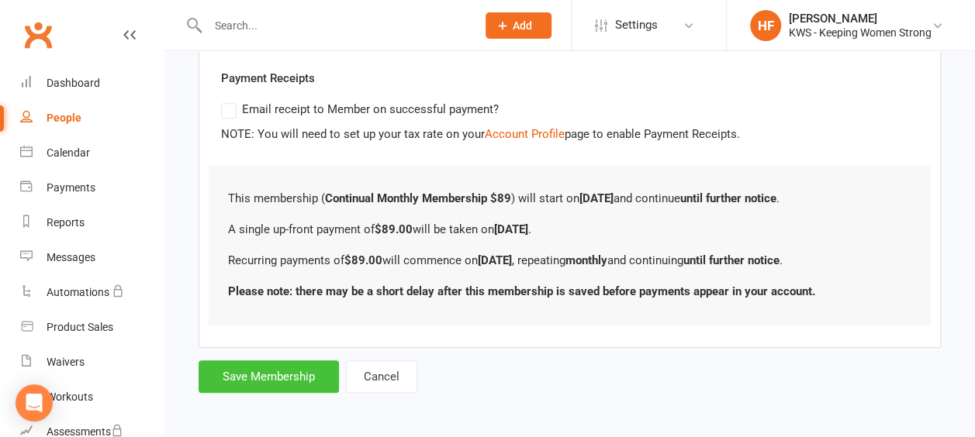
click at [257, 370] on button "Save Membership" at bounding box center [269, 377] width 140 height 33
